Goal: Task Accomplishment & Management: Manage account settings

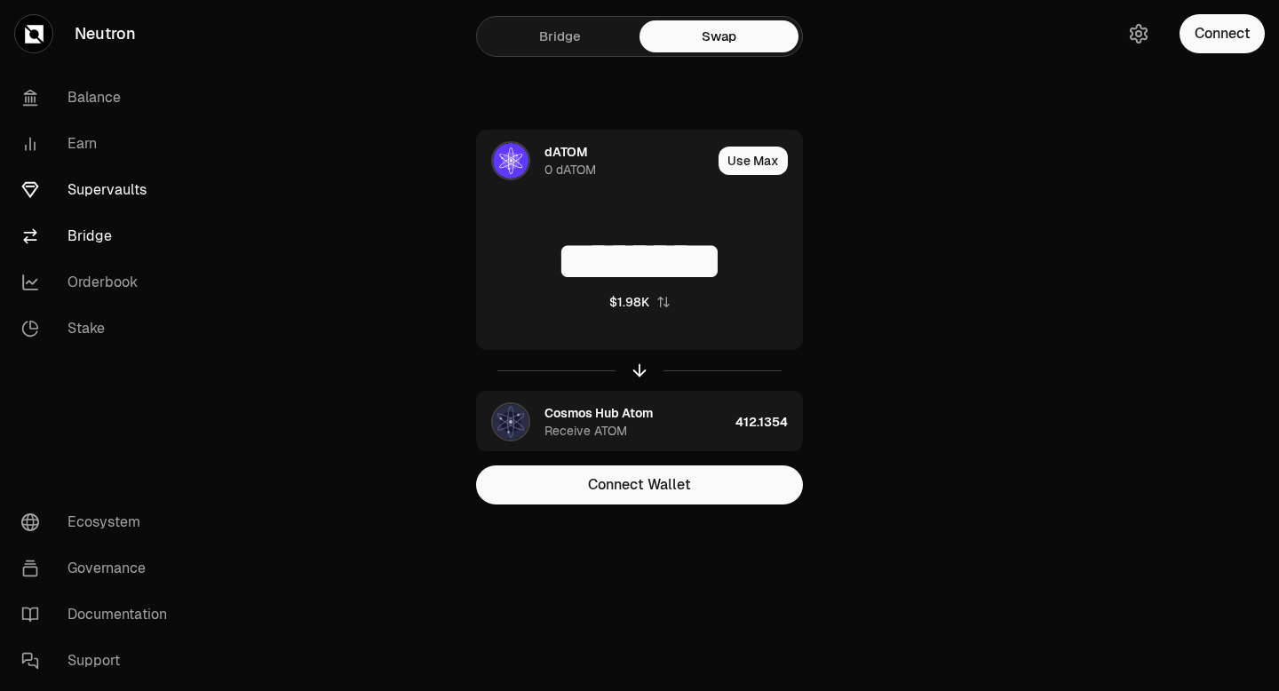
click at [112, 190] on link "Supervaults" at bounding box center [99, 190] width 185 height 46
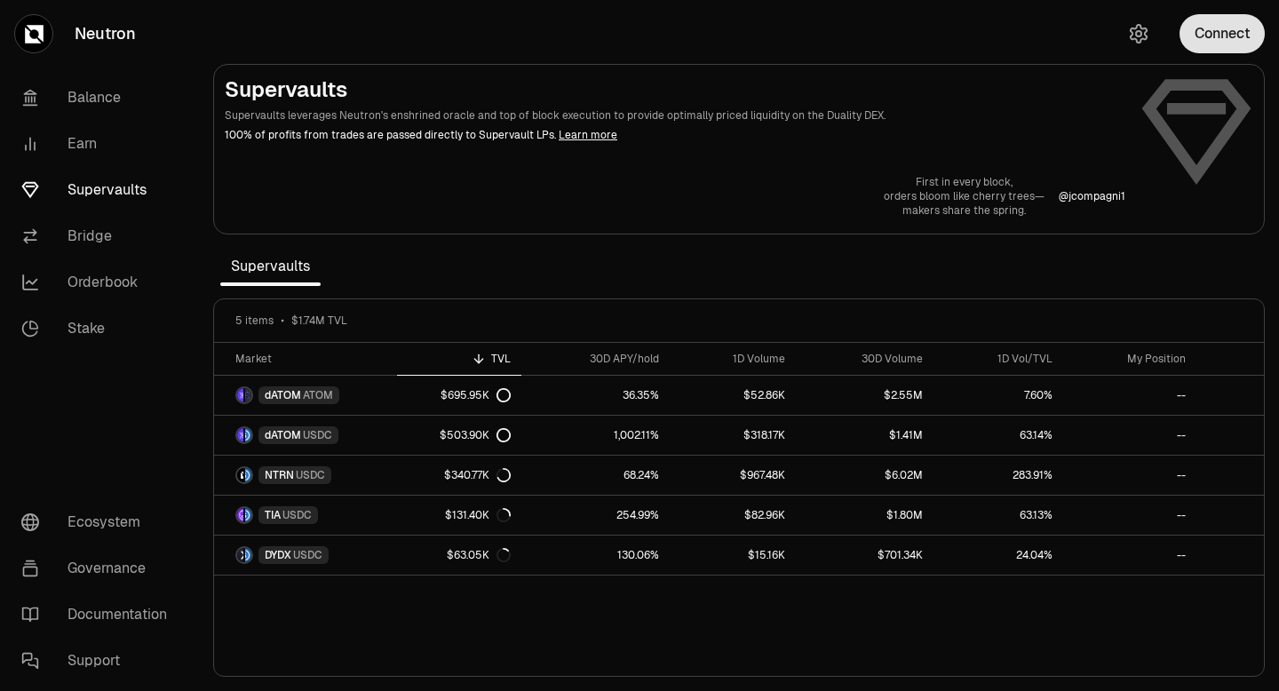
click at [1227, 44] on button "Connect" at bounding box center [1222, 33] width 85 height 39
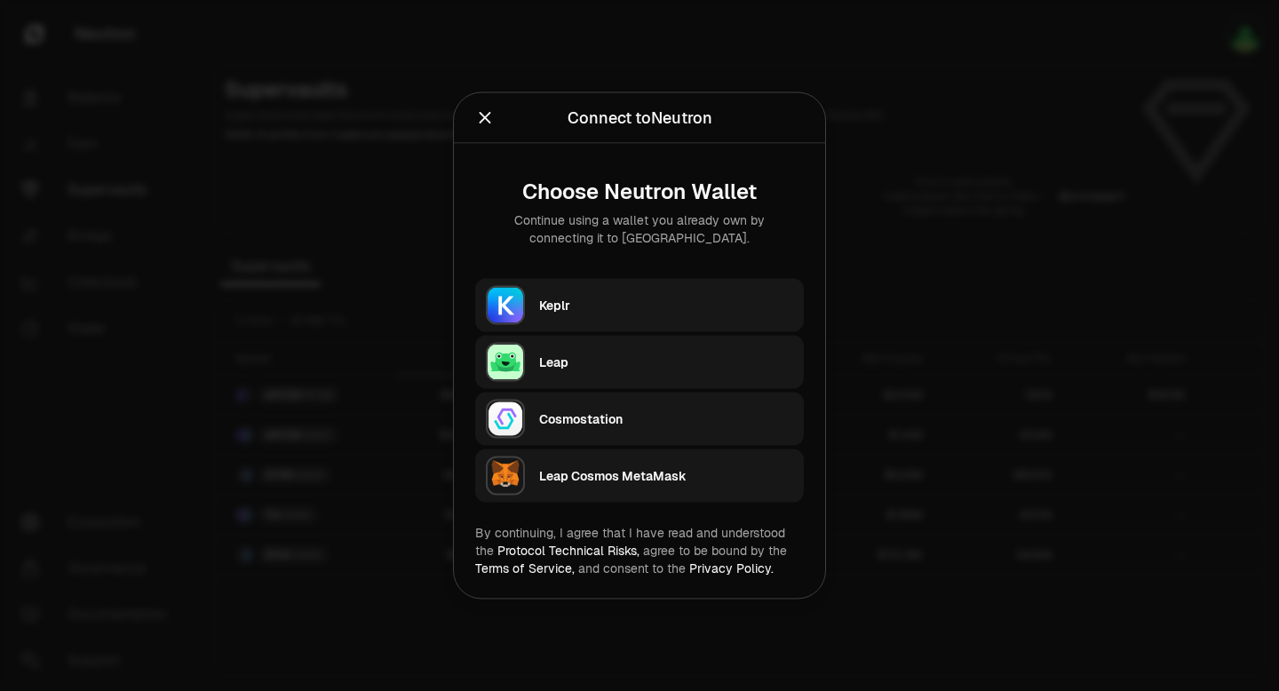
click at [638, 308] on div "Keplr" at bounding box center [666, 306] width 254 height 18
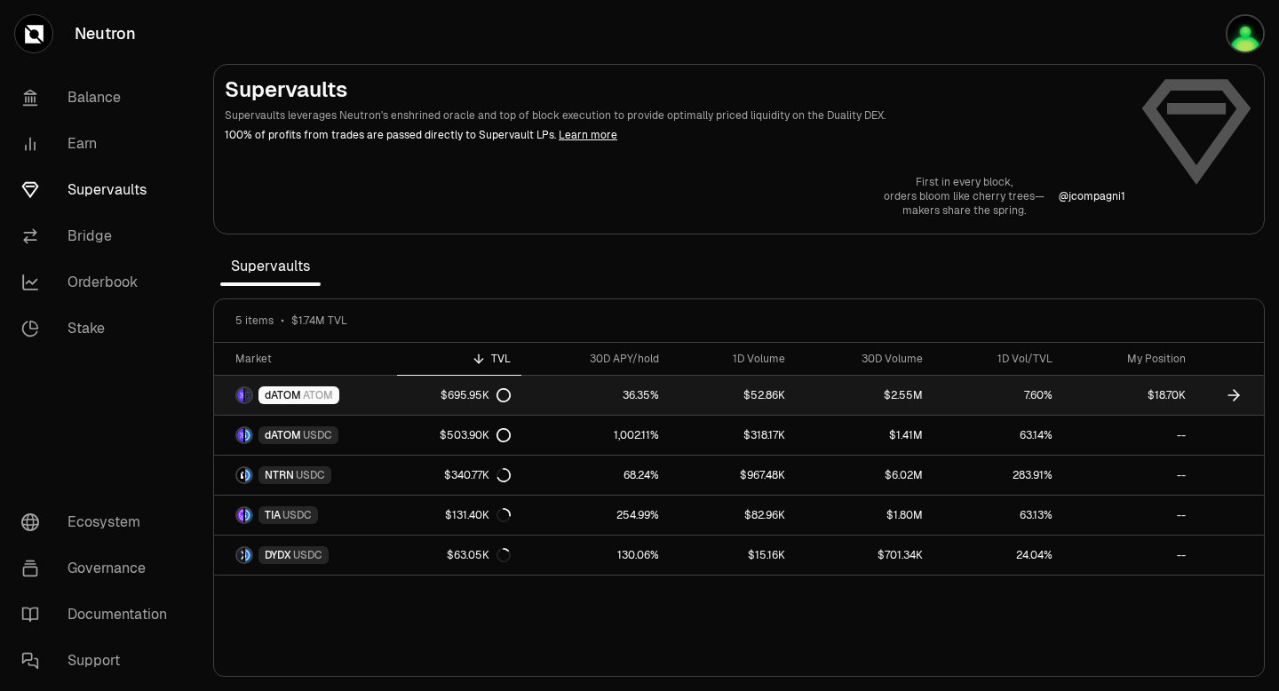
click at [1115, 400] on link "$18.70K" at bounding box center [1130, 395] width 134 height 39
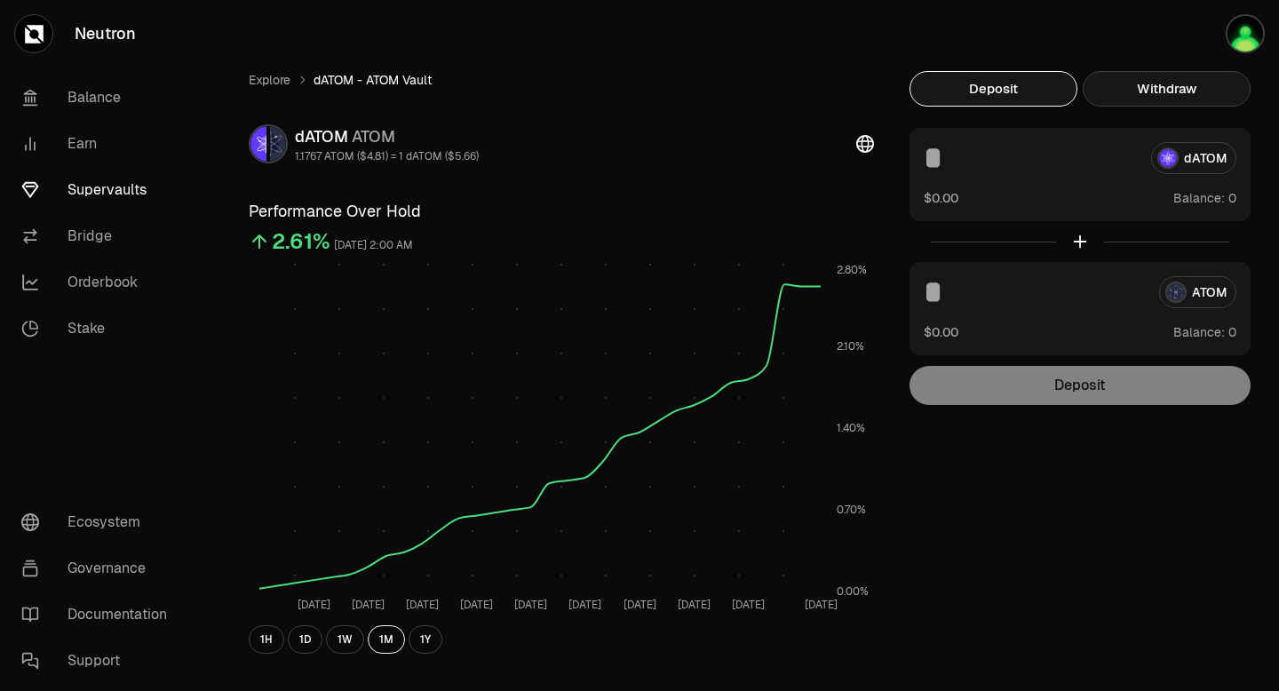
click at [1180, 85] on button "Withdraw" at bounding box center [1167, 89] width 168 height 36
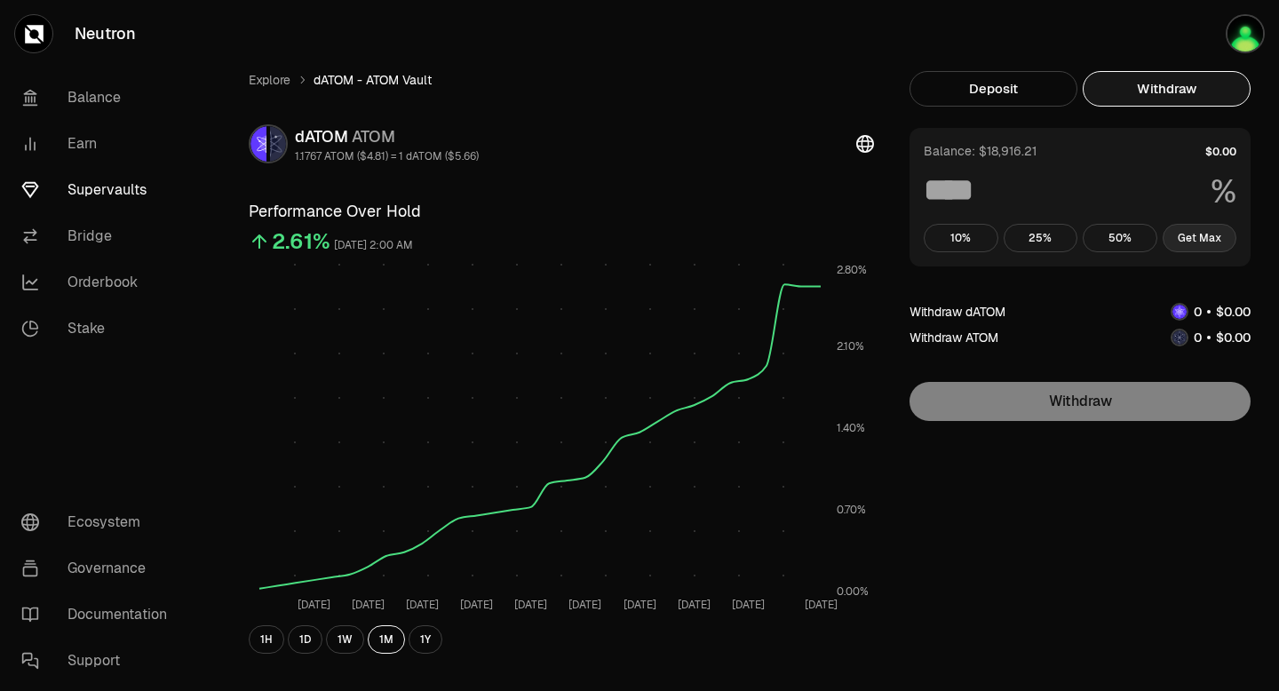
click at [1203, 235] on button "Get Max" at bounding box center [1200, 238] width 75 height 28
type input "***"
